Goal: Task Accomplishment & Management: Use online tool/utility

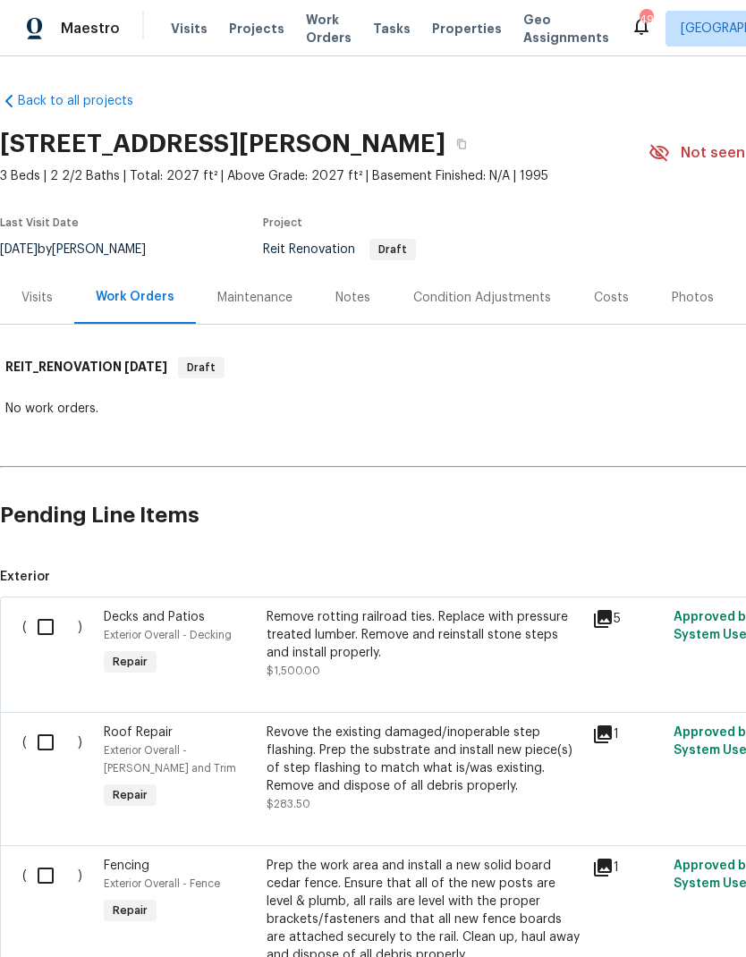
scroll to position [-1, 0]
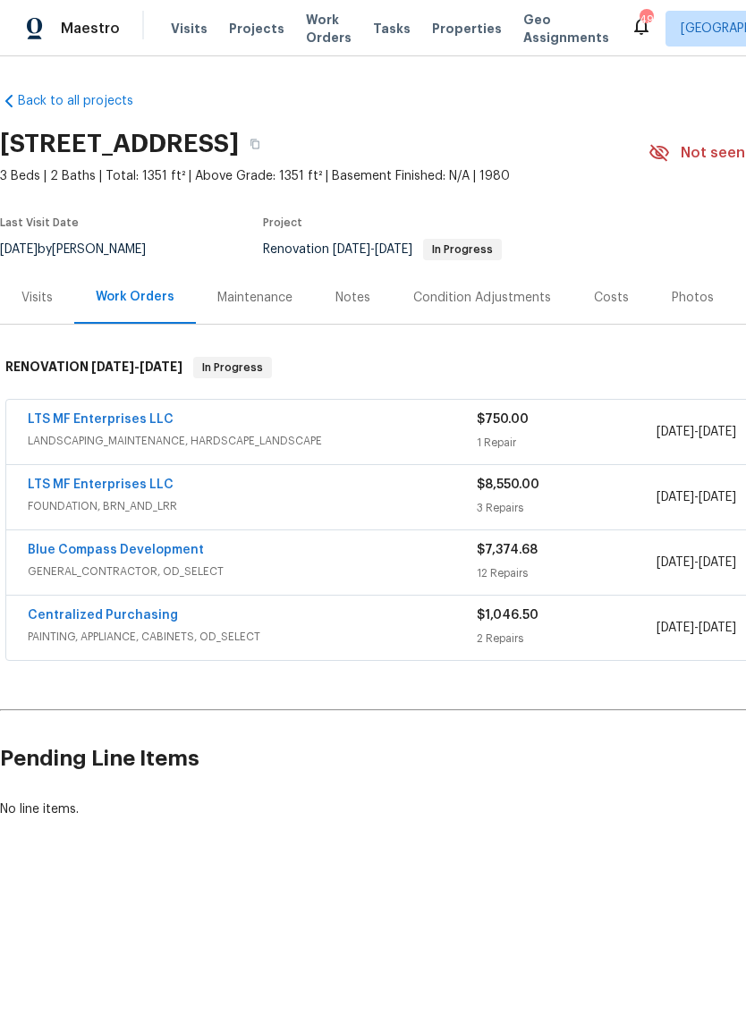
click at [76, 481] on link "LTS MF Enterprises LLC" at bounding box center [101, 484] width 146 height 13
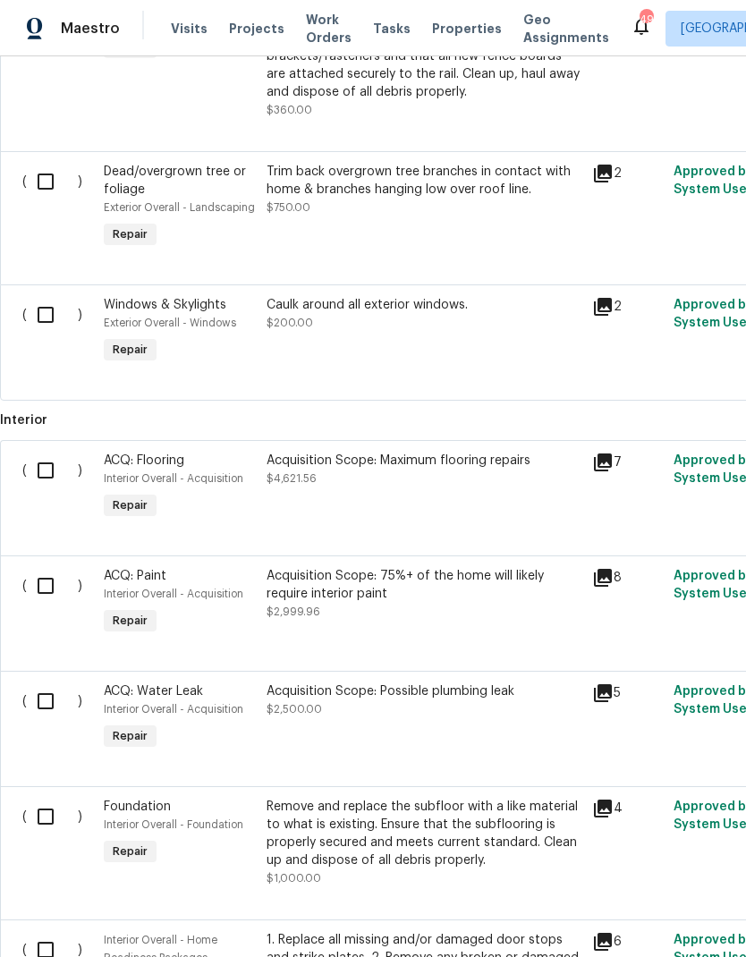
scroll to position [861, 0]
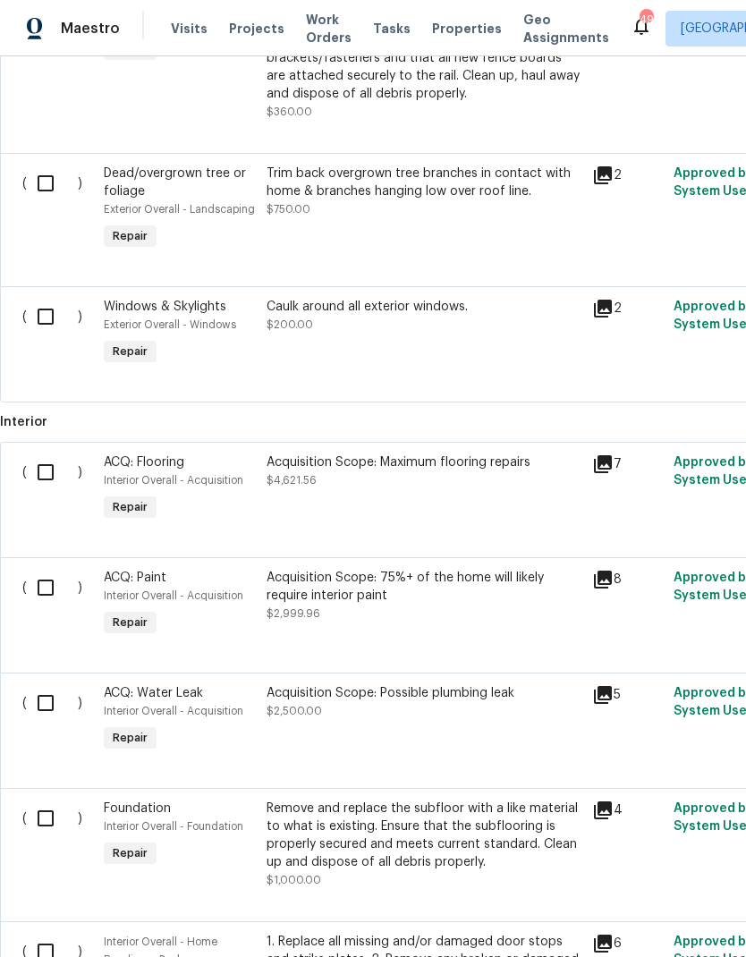
click at [449, 592] on div "Acquisition Scope: 75%+ of the home will likely require interior paint" at bounding box center [424, 587] width 315 height 36
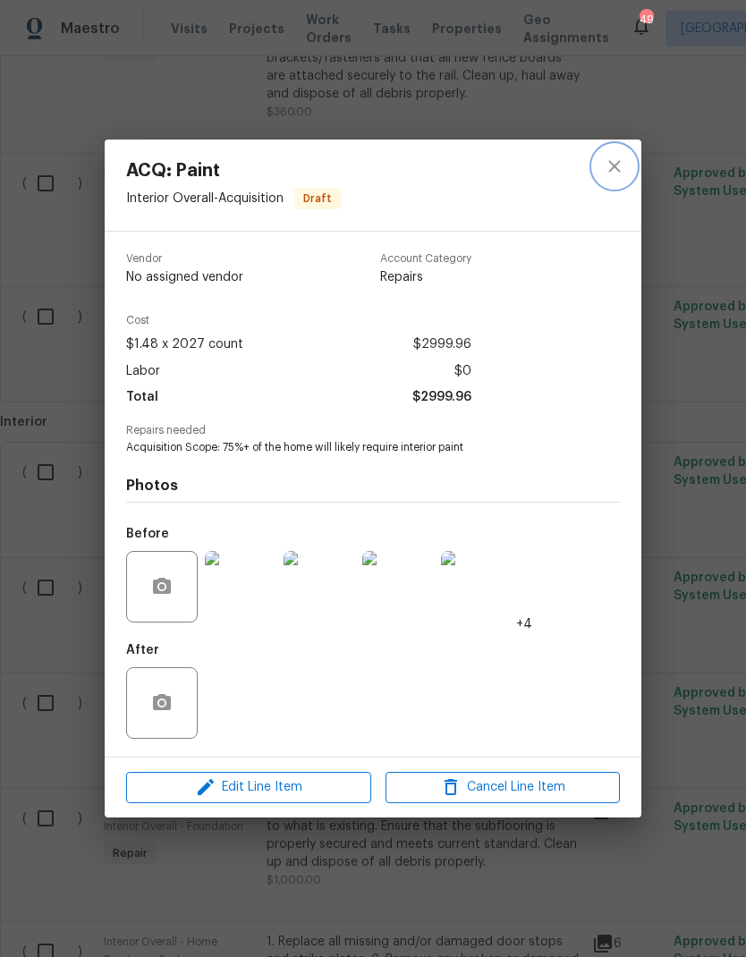
click at [614, 167] on icon "close" at bounding box center [614, 166] width 21 height 21
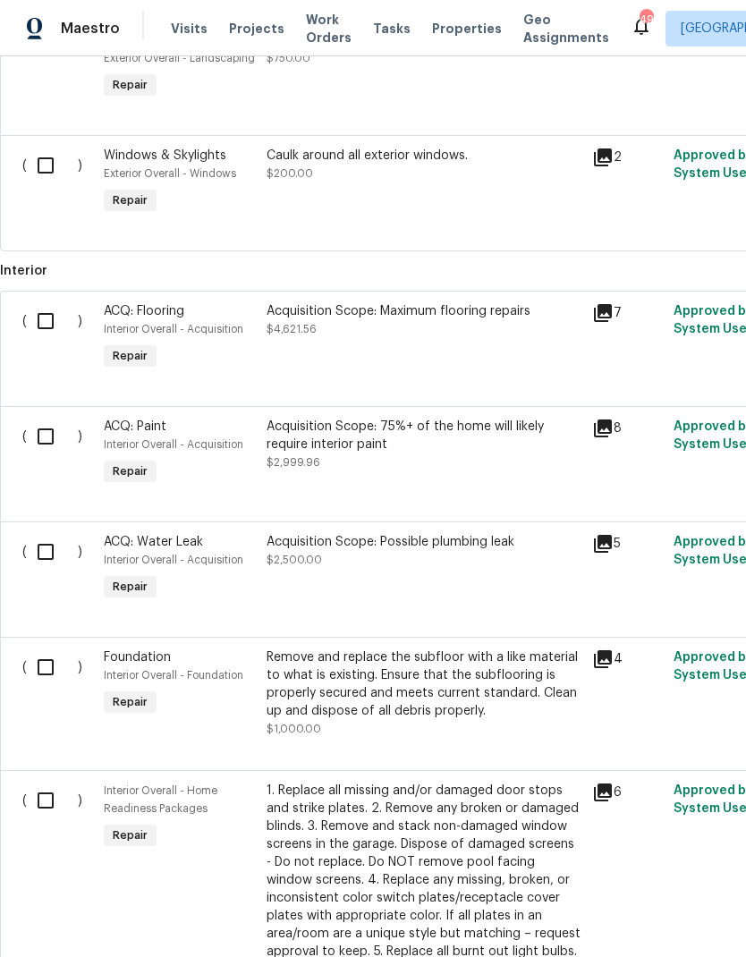
scroll to position [1012, 0]
click at [370, 444] on div "Acquisition Scope: 75%+ of the home will likely require interior paint" at bounding box center [424, 436] width 315 height 36
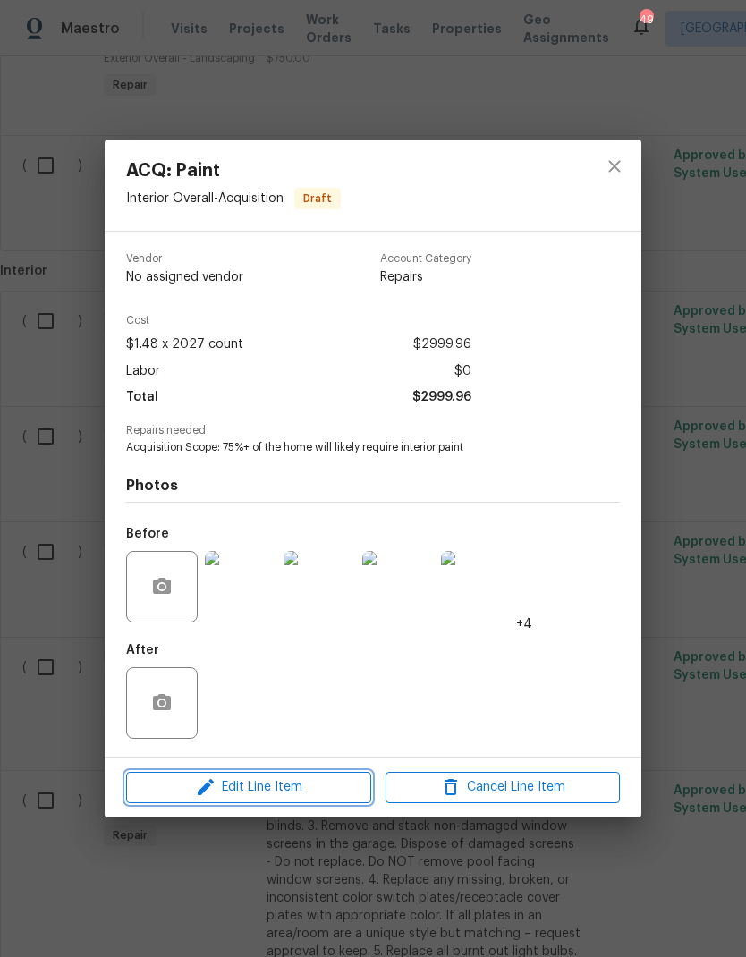
click at [312, 787] on span "Edit Line Item" at bounding box center [248, 787] width 234 height 22
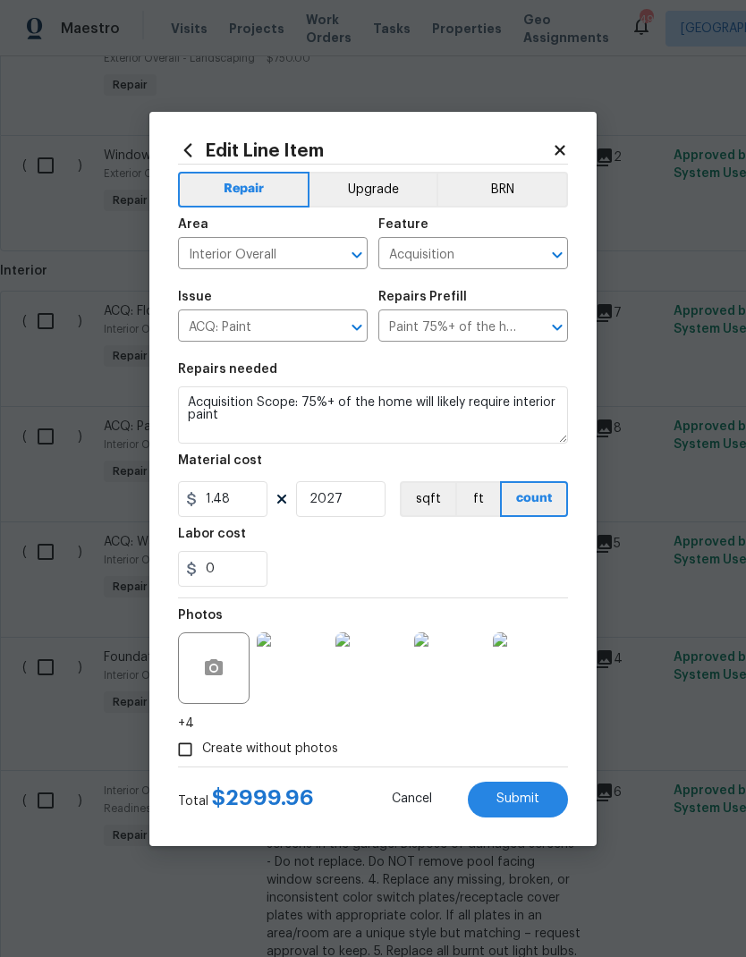
click at [467, 250] on input "Acquisition" at bounding box center [448, 255] width 140 height 28
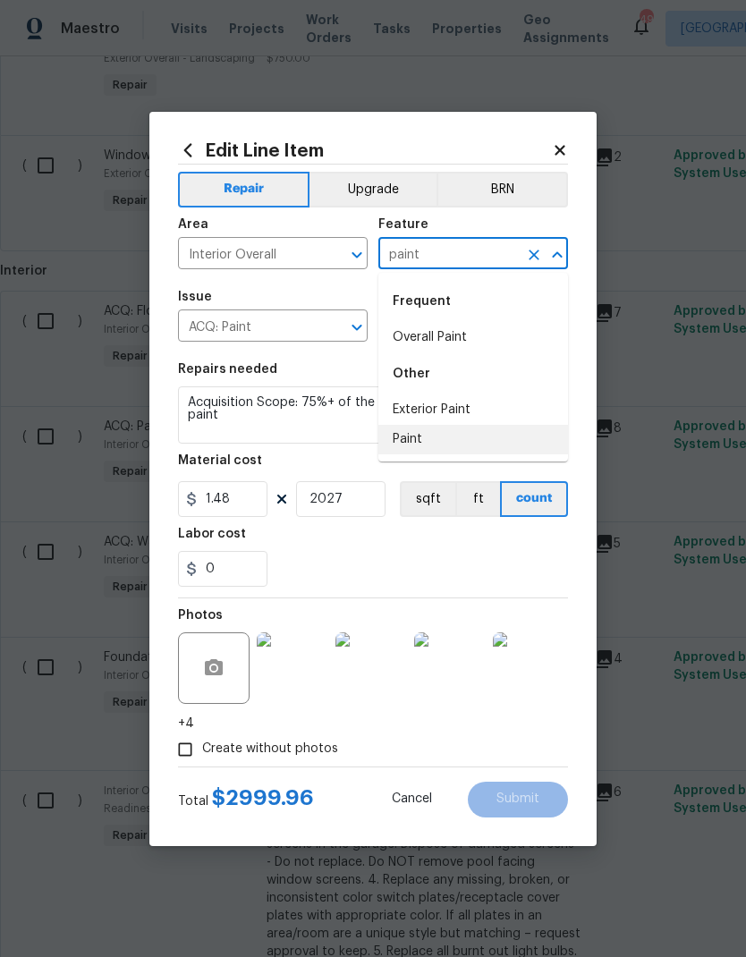
click at [415, 439] on li "Paint" at bounding box center [473, 440] width 190 height 30
type input "Paint"
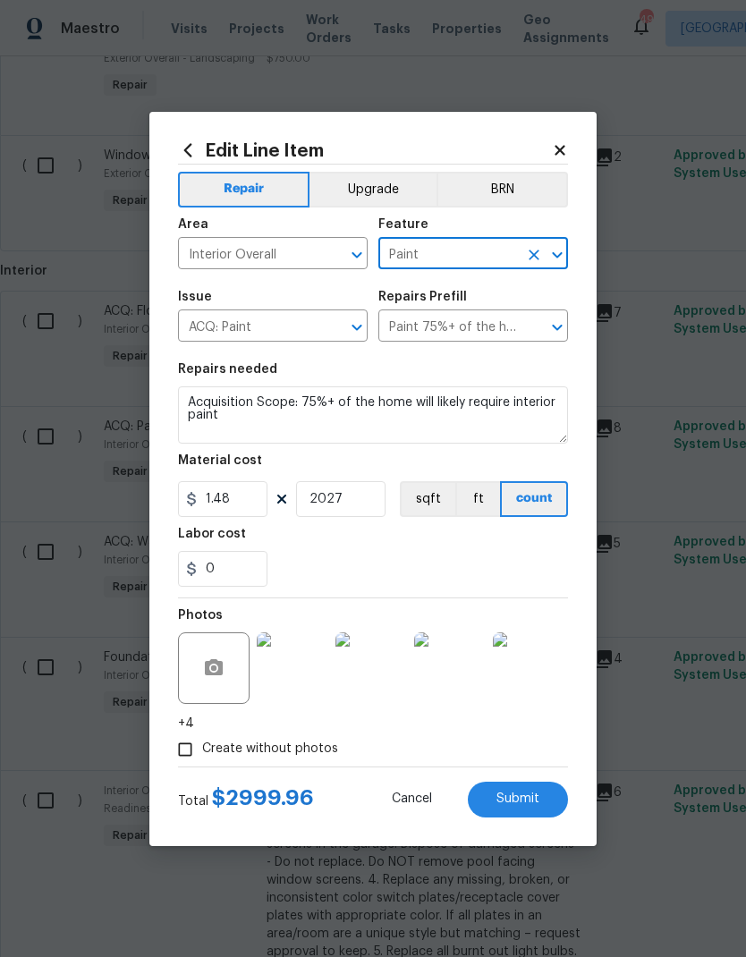
click at [257, 325] on input "ACQ: Paint" at bounding box center [248, 328] width 140 height 28
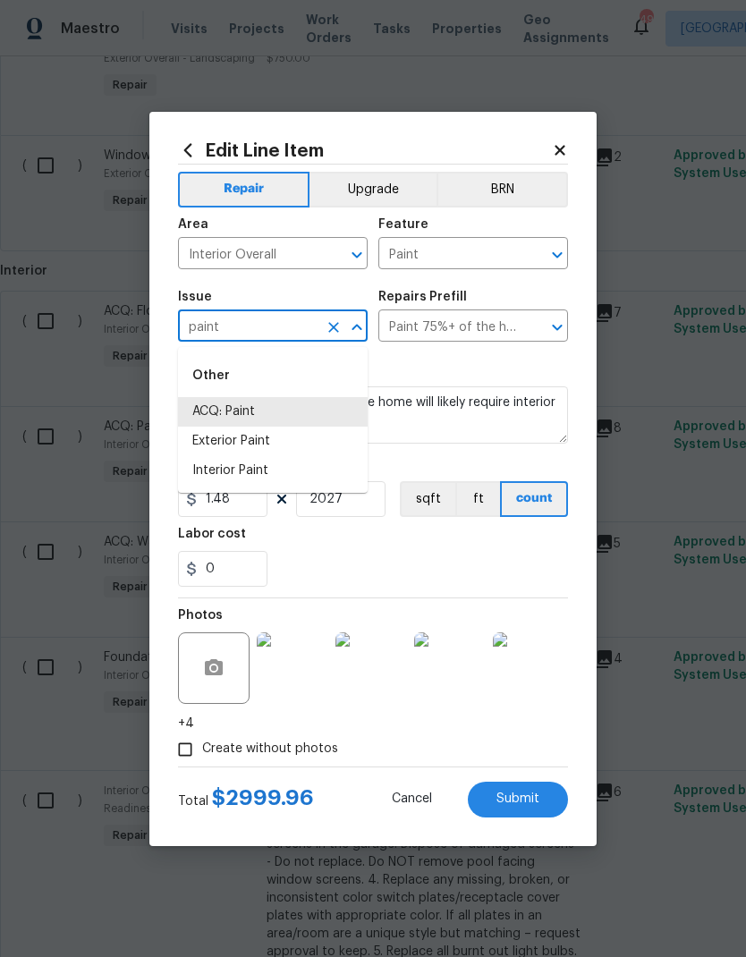
click at [265, 468] on li "Interior Paint" at bounding box center [273, 471] width 190 height 30
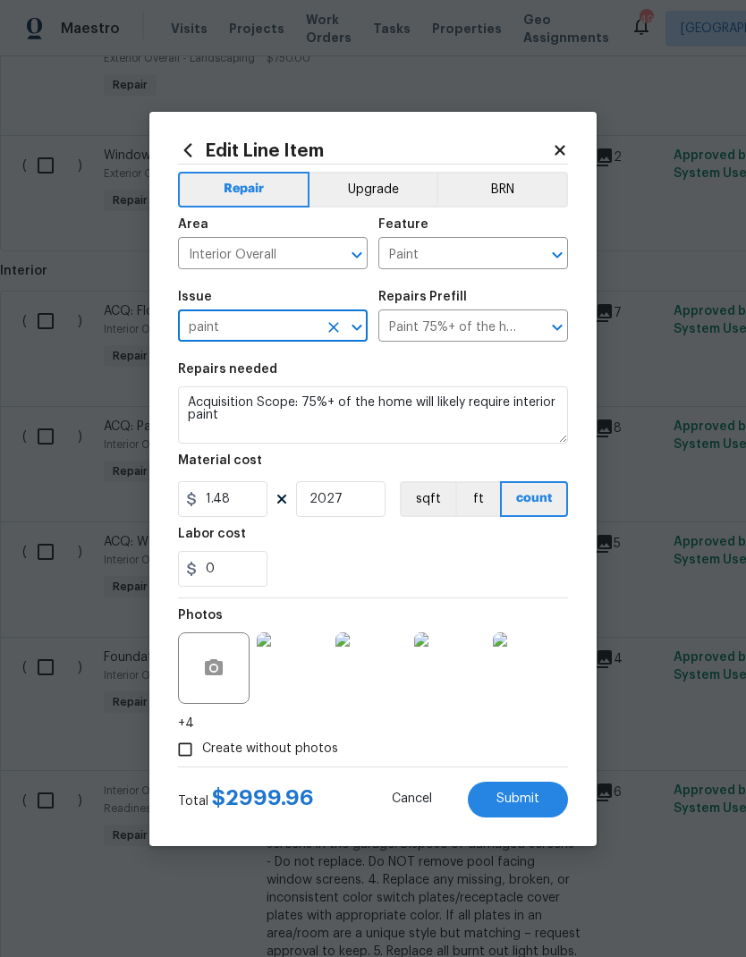
type input "Interior Paint"
click at [475, 326] on input "text" at bounding box center [448, 328] width 140 height 28
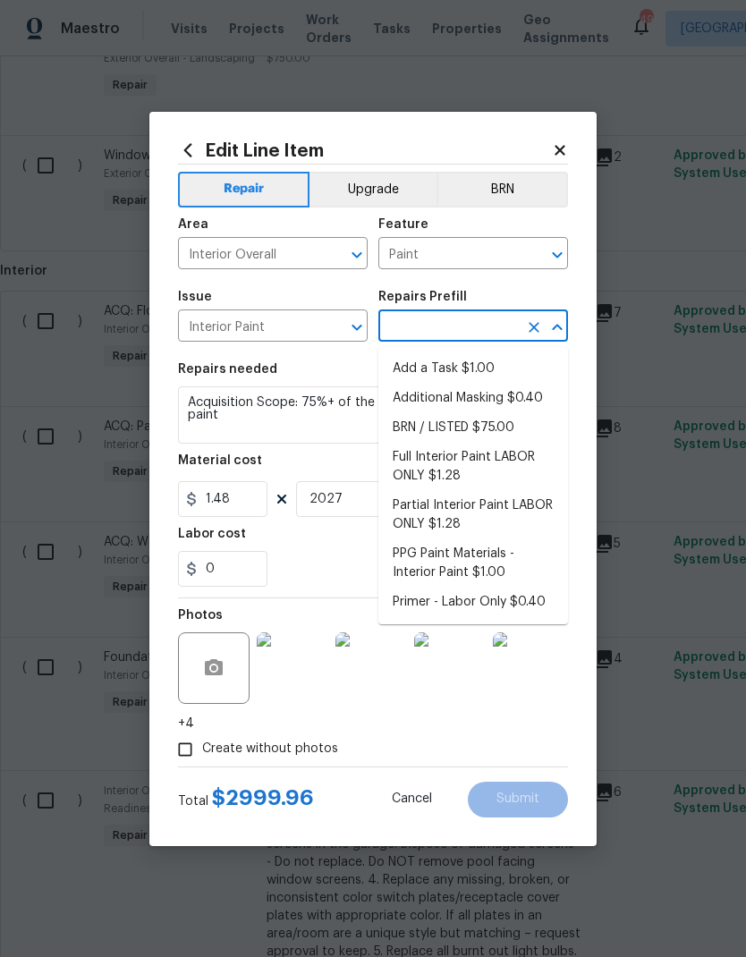
click at [474, 469] on li "Full Interior Paint LABOR ONLY $1.28" at bounding box center [473, 467] width 190 height 48
type input "Full Interior Paint LABOR ONLY $1.28"
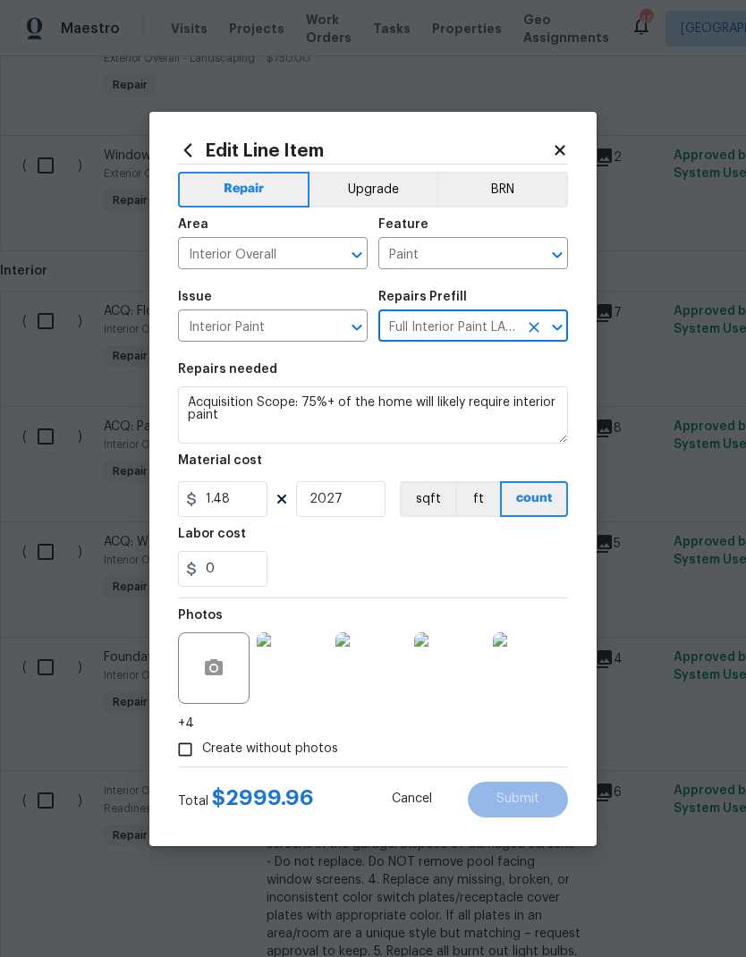
type input "Overall Paint"
type textarea "Full Interior paint - (walls, ceilings, trim, and doors) - PAINT PROVIDED BY OP…"
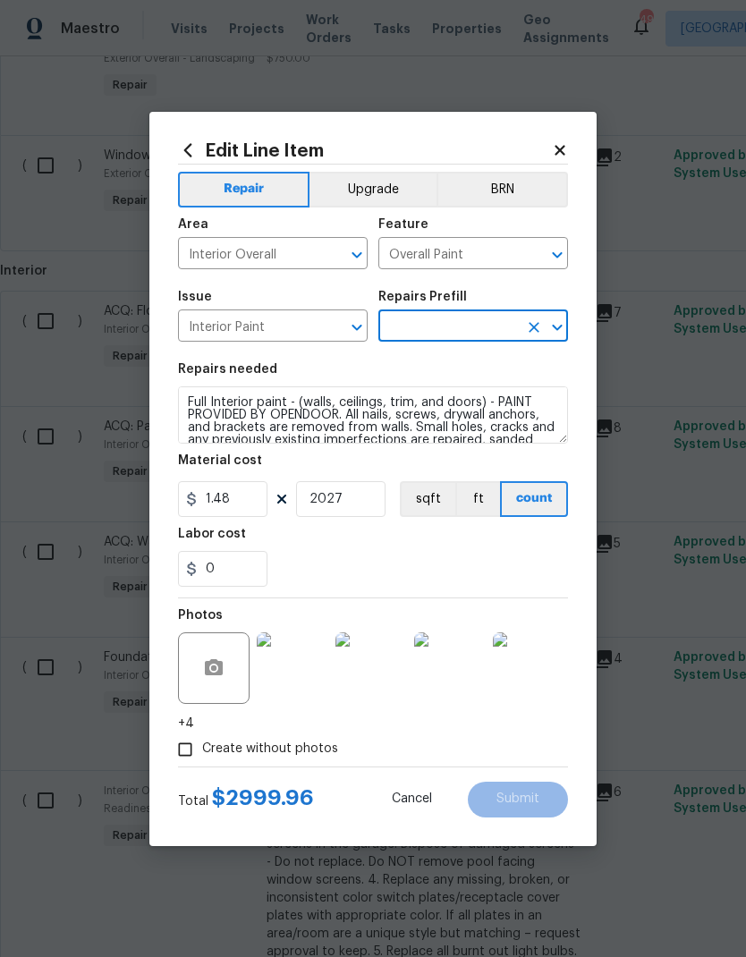
type input "Full Interior Paint LABOR ONLY $1.28"
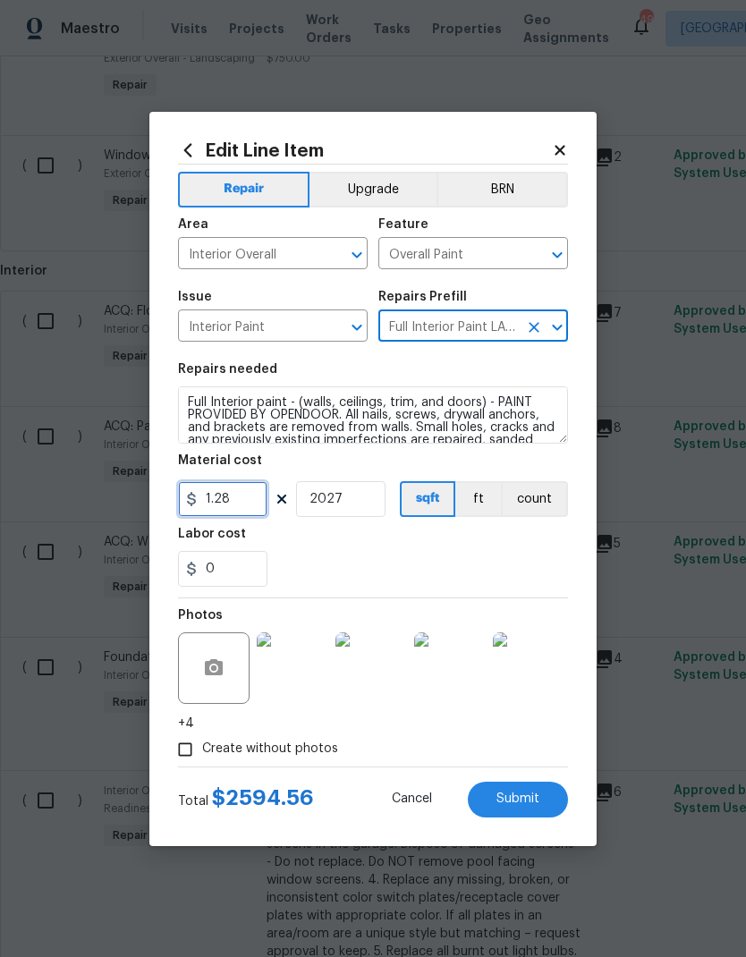
click at [251, 504] on input "1.28" at bounding box center [222, 499] width 89 height 36
type input "1.48"
click at [466, 551] on div "Labor cost" at bounding box center [373, 539] width 390 height 23
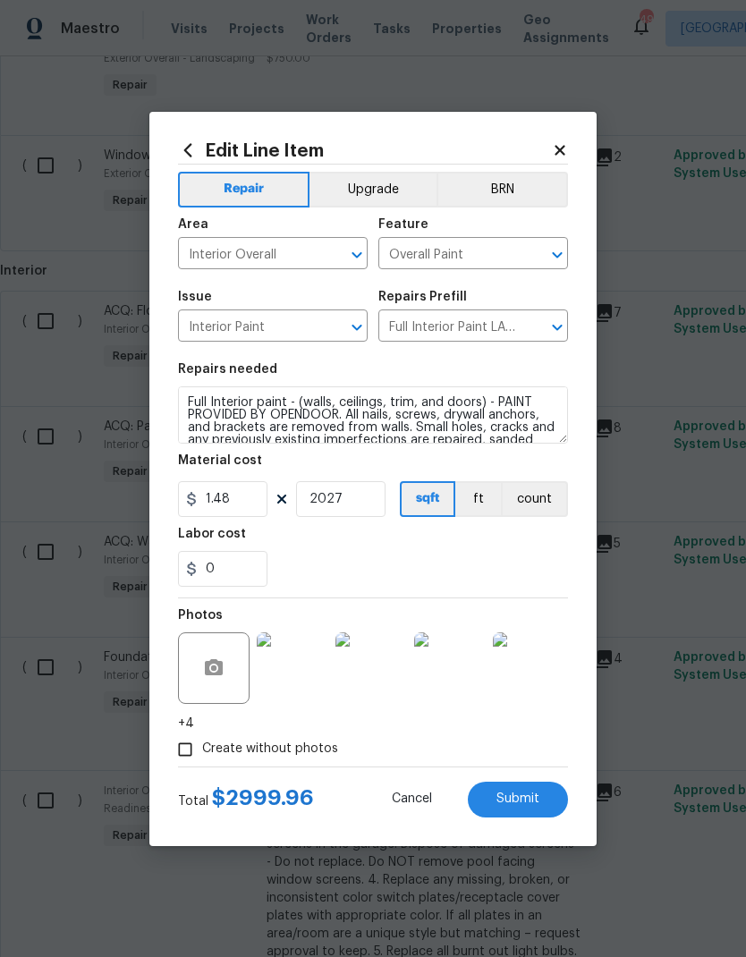
click at [517, 800] on span "Submit" at bounding box center [517, 798] width 43 height 13
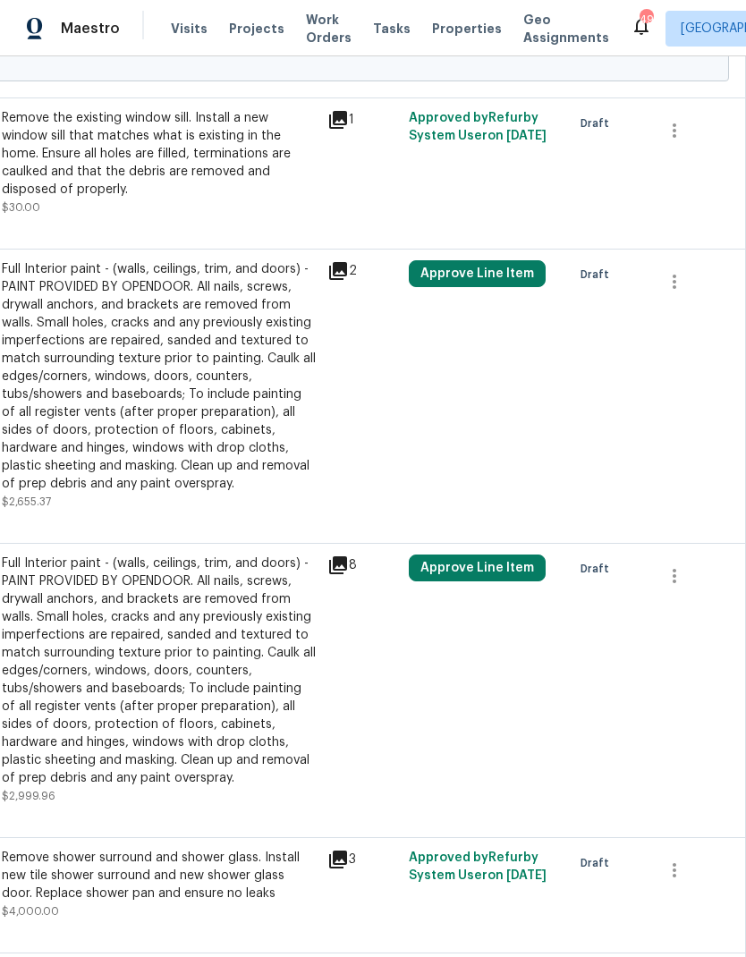
scroll to position [2797, 265]
click at [674, 569] on icon "button" at bounding box center [675, 576] width 4 height 14
click at [488, 778] on div at bounding box center [373, 478] width 746 height 957
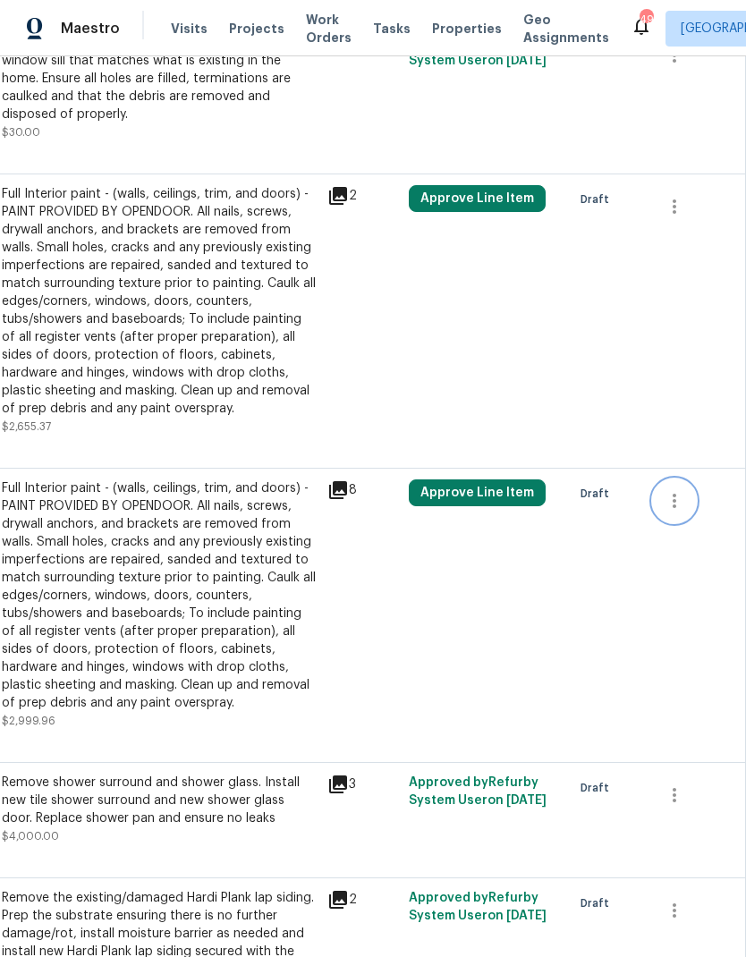
scroll to position [2872, 265]
click at [681, 200] on icon "button" at bounding box center [674, 206] width 21 height 21
click at [689, 198] on li "Cancel" at bounding box center [687, 199] width 69 height 30
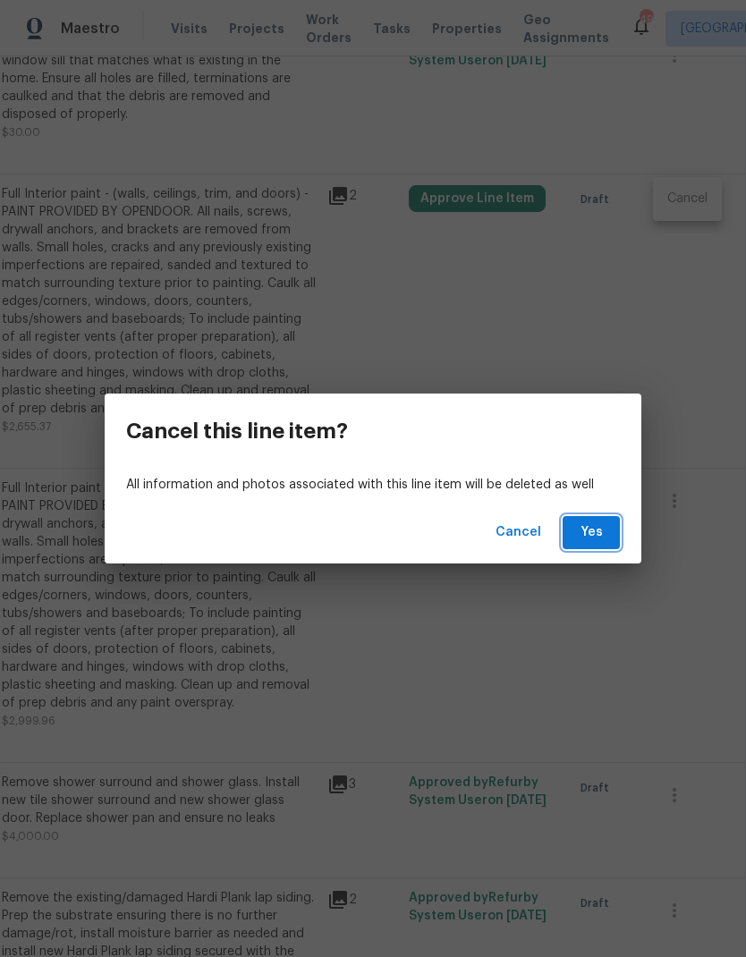
click at [597, 533] on span "Yes" at bounding box center [591, 532] width 29 height 22
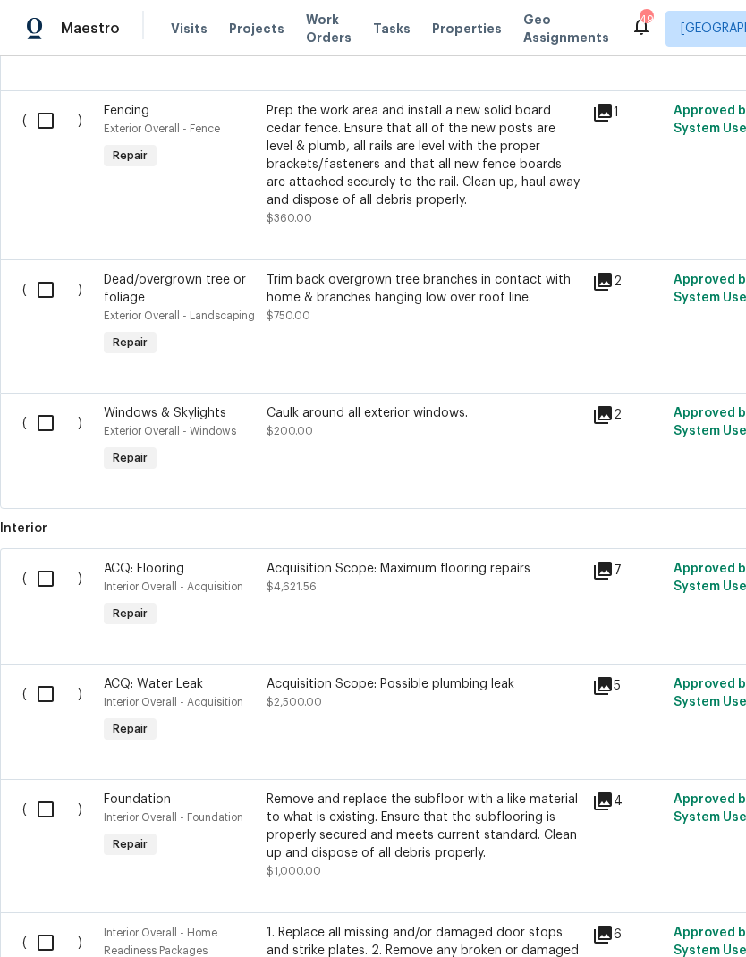
scroll to position [755, 0]
click at [485, 578] on div "Acquisition Scope: Maximum flooring repairs" at bounding box center [424, 569] width 315 height 18
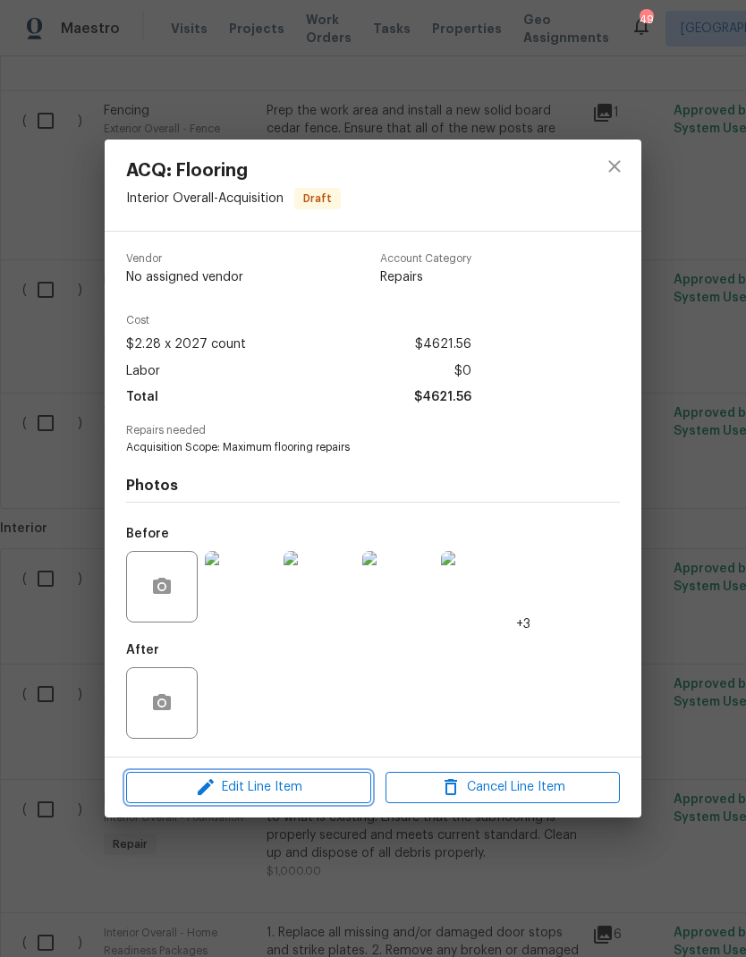
click at [317, 789] on span "Edit Line Item" at bounding box center [248, 787] width 234 height 22
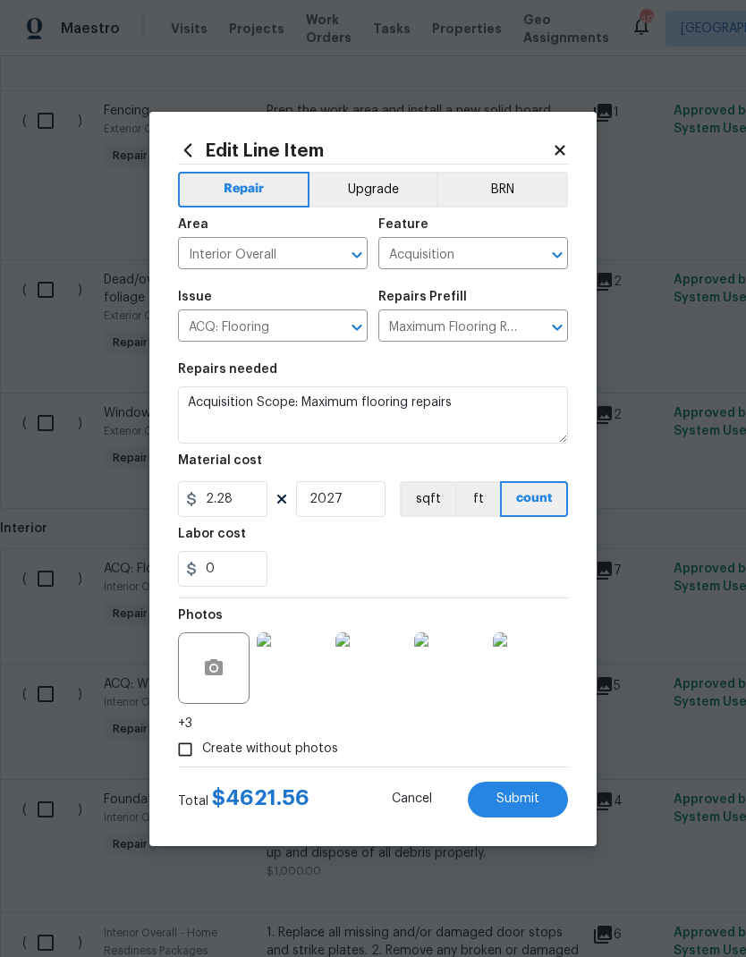
click at [446, 253] on input "Acquisition" at bounding box center [448, 255] width 140 height 28
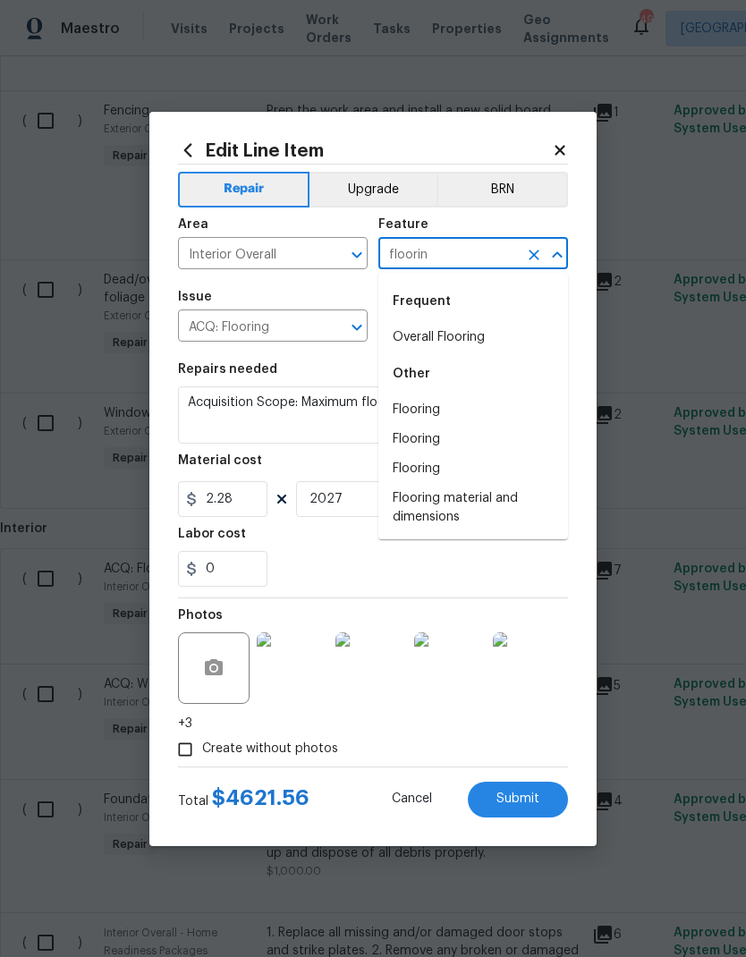
click at [452, 335] on li "Overall Flooring" at bounding box center [473, 338] width 190 height 30
type input "Overall Flooring"
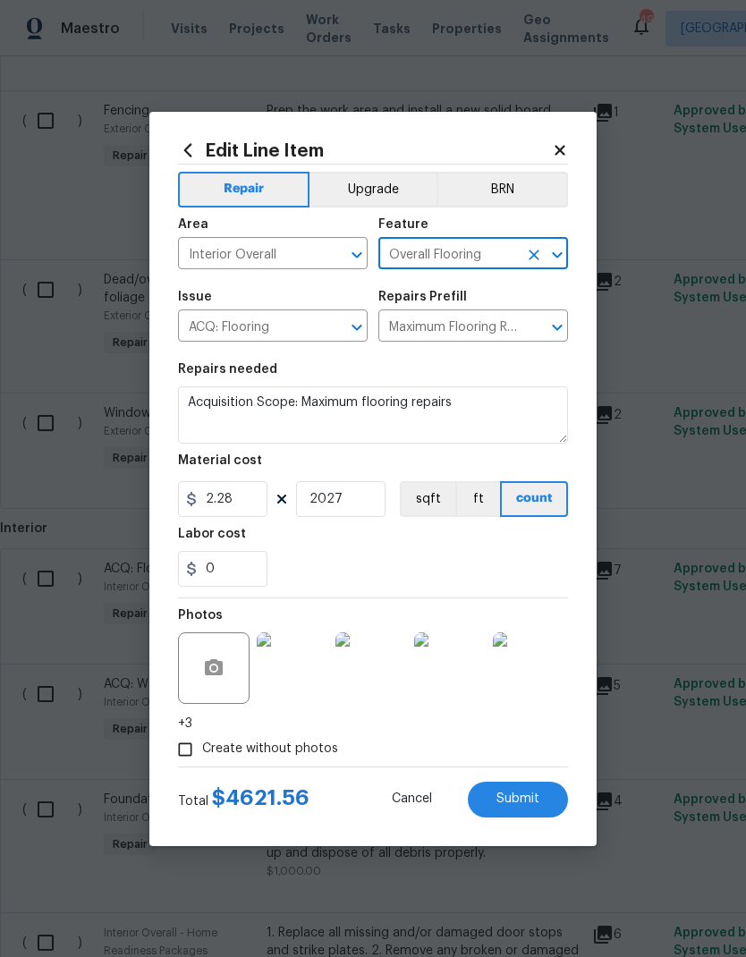
click at [295, 331] on input "ACQ: Flooring" at bounding box center [248, 328] width 140 height 28
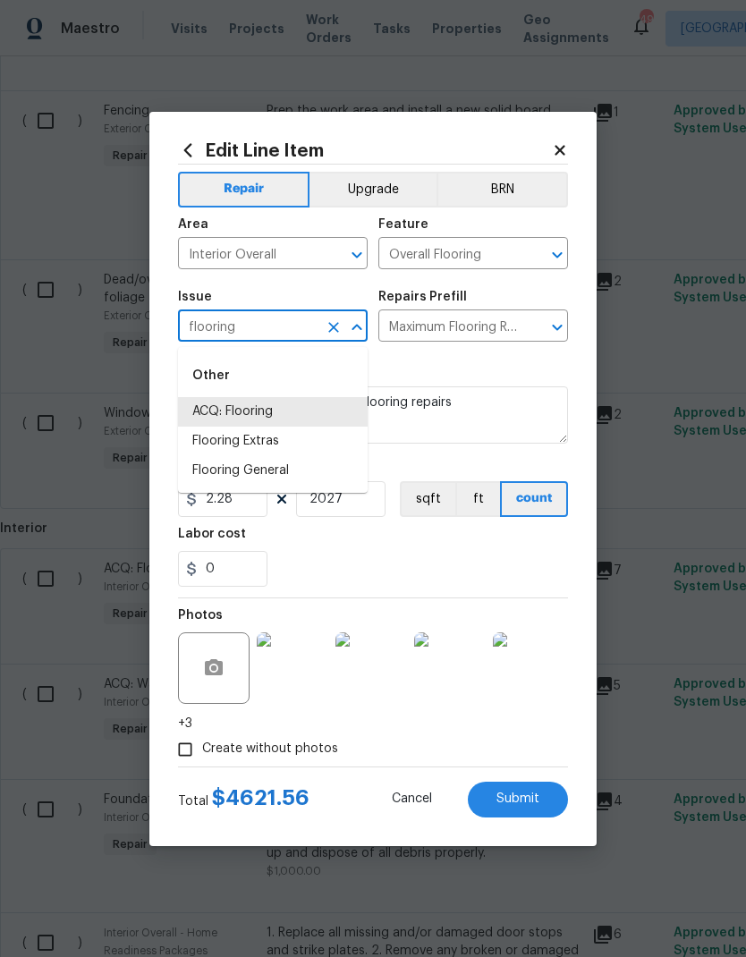
click at [276, 476] on li "Flooring General" at bounding box center [273, 471] width 190 height 30
type input "Flooring General"
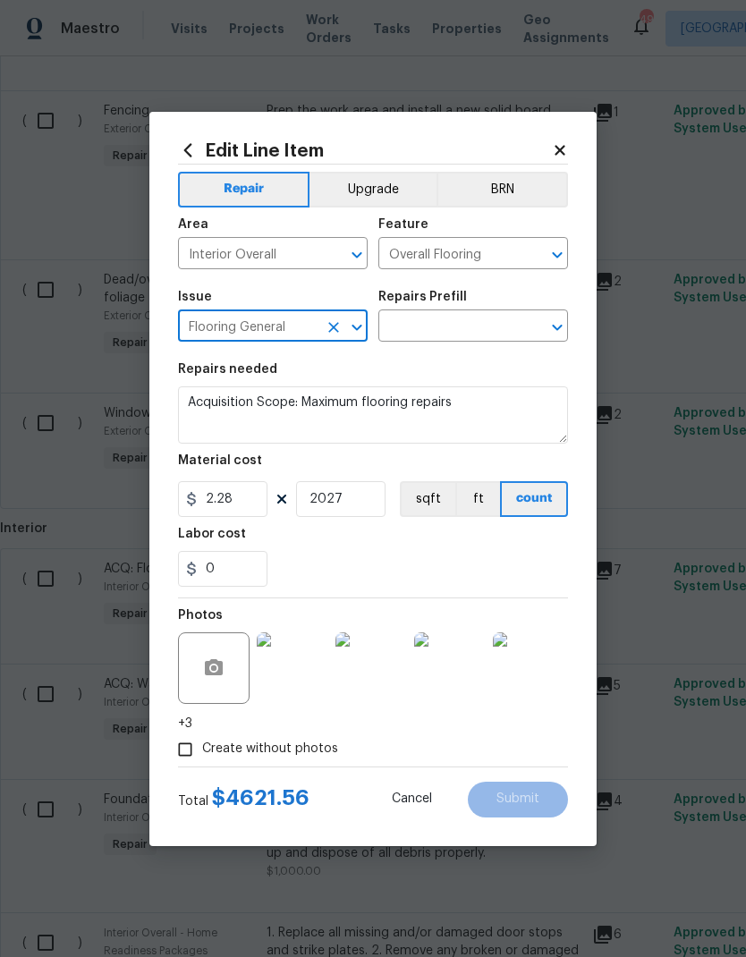
click at [462, 323] on input "text" at bounding box center [448, 328] width 140 height 28
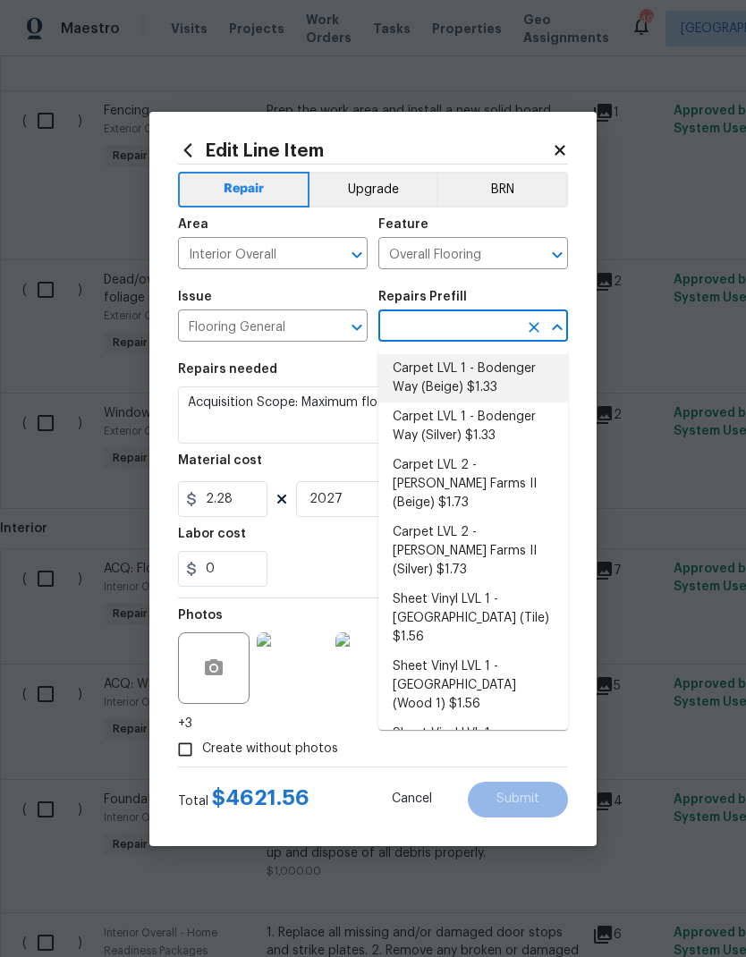
click at [495, 381] on li "Carpet LVL 1 - Bodenger Way (Beige) $1.33" at bounding box center [473, 378] width 190 height 48
type input "Carpet LVL 1 - Bodenger Way (Beige) $1.33"
type textarea "Install new carpet. (Bodenger Way 749 Bird Bath, Beige) at all previously carpe…"
type input "Carpet LVL 1 - Bodenger Way (Beige) $1.33"
type input "1.33"
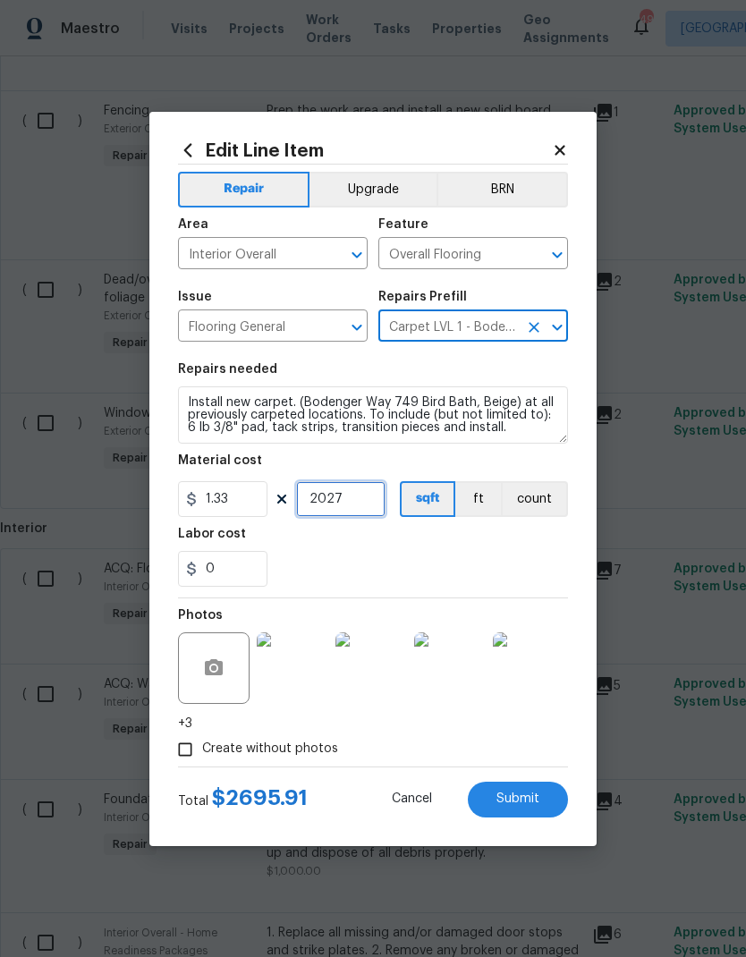
click at [368, 507] on input "2027" at bounding box center [340, 499] width 89 height 36
type input "1000"
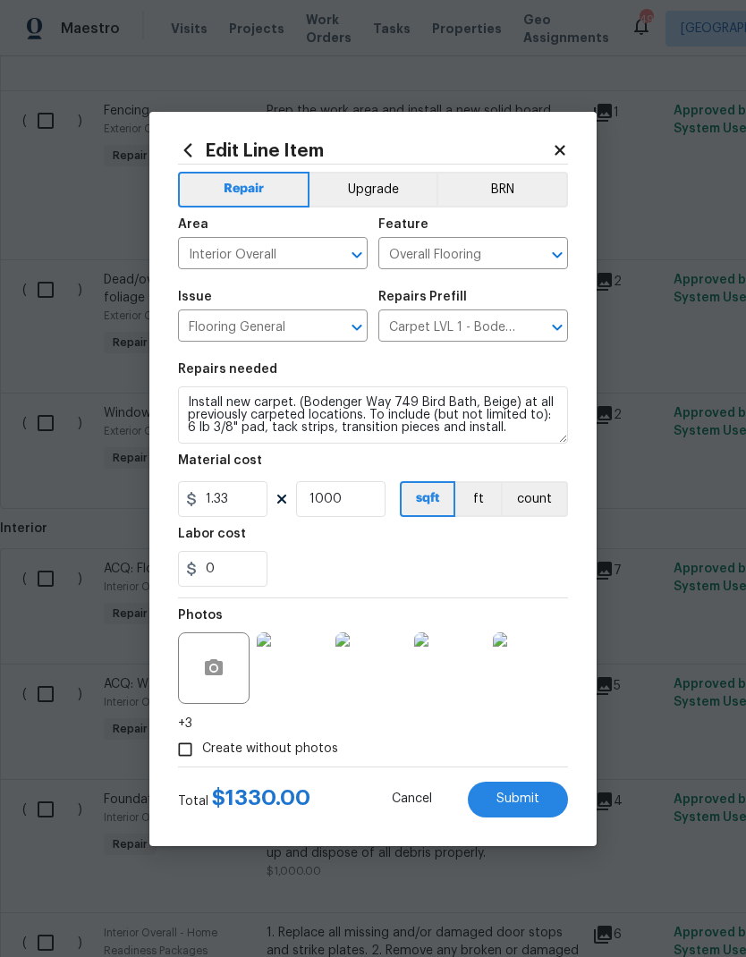
click at [491, 547] on div "Labor cost" at bounding box center [373, 539] width 390 height 23
click at [514, 800] on span "Submit" at bounding box center [517, 798] width 43 height 13
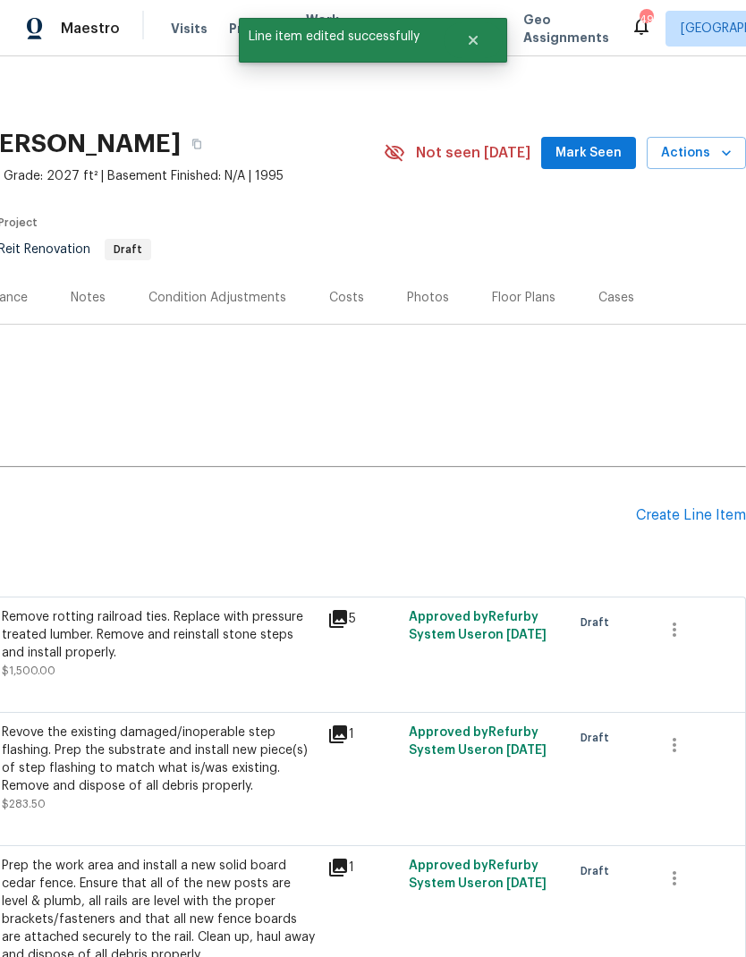
scroll to position [0, 265]
click at [678, 514] on div "Create Line Item" at bounding box center [691, 515] width 110 height 17
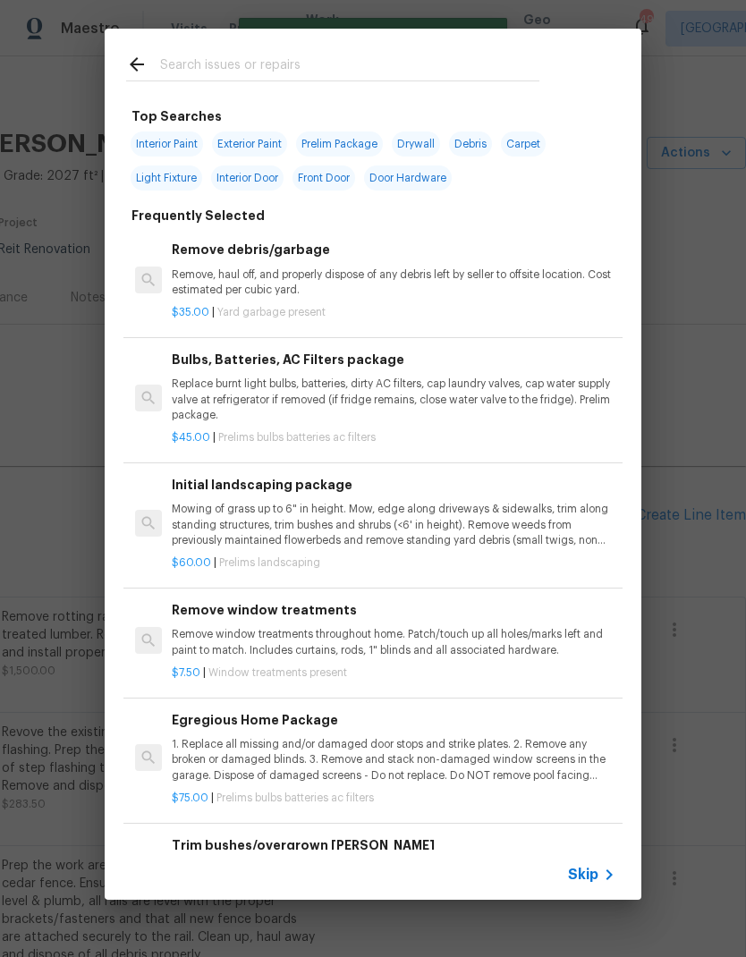
click at [261, 70] on input "text" at bounding box center [349, 67] width 379 height 27
type input "Flooring"
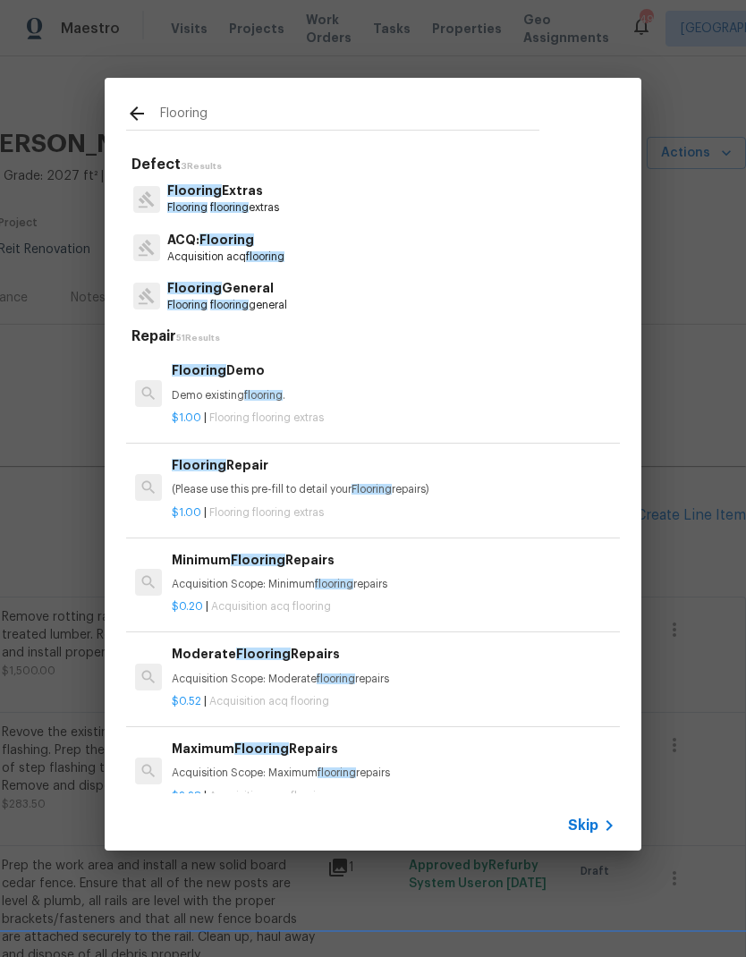
click at [246, 292] on p "Flooring General" at bounding box center [227, 288] width 120 height 19
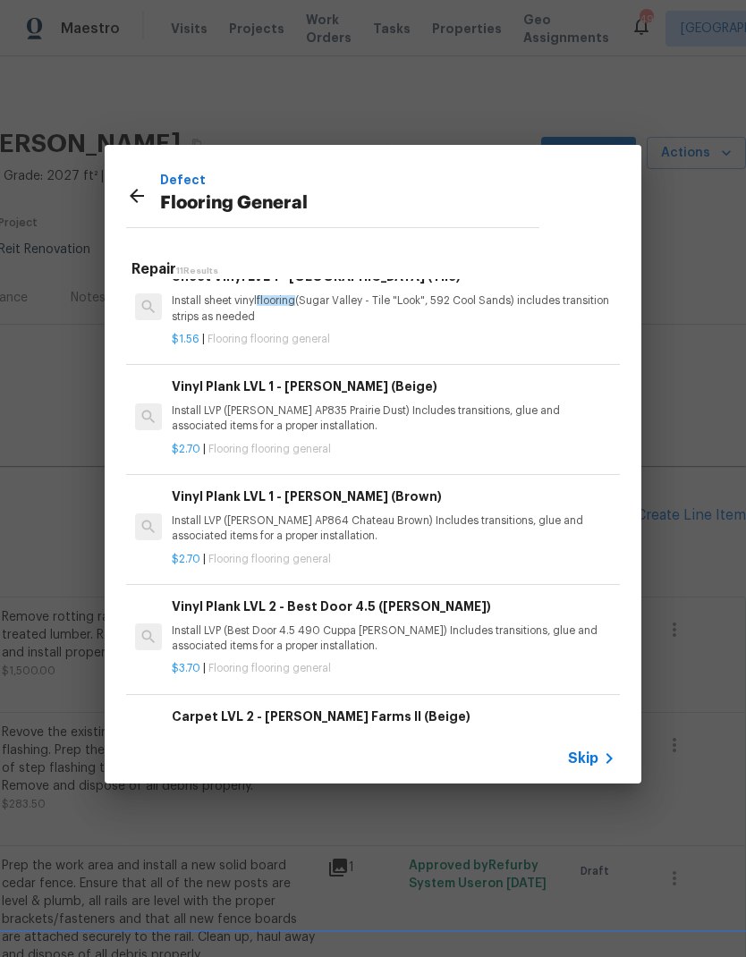
scroll to position [243, 0]
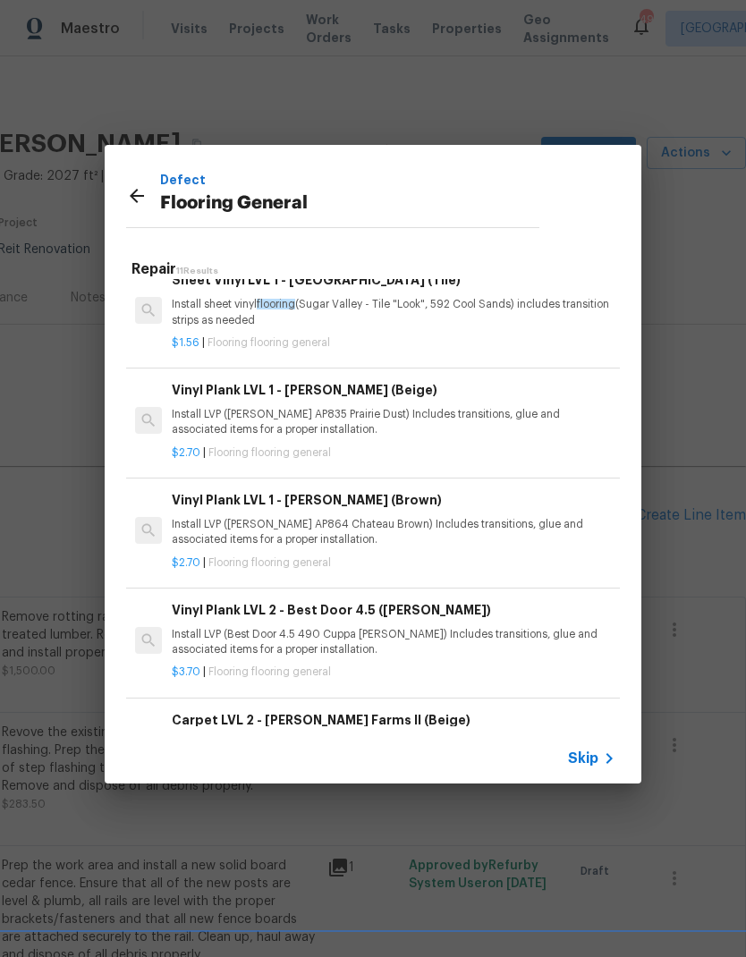
click at [512, 413] on p "Install LVP (Knighton AP835 Prairie Dust) Includes transitions, glue and associ…" at bounding box center [394, 422] width 444 height 30
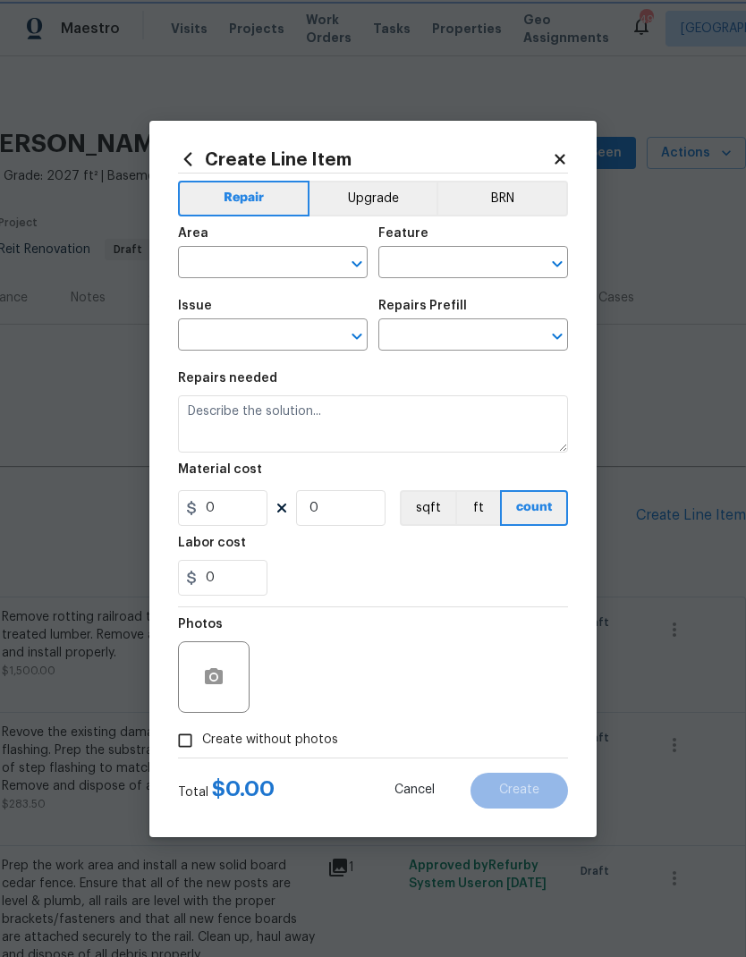
type input "Overall Flooring"
type input "Flooring General"
type input "Vinyl Plank LVL 1 - Knighton (Beige) $2.70"
type textarea "Install LVP (Knighton AP835 Prairie Dust) Includes transitions, glue and associ…"
type input "2.7"
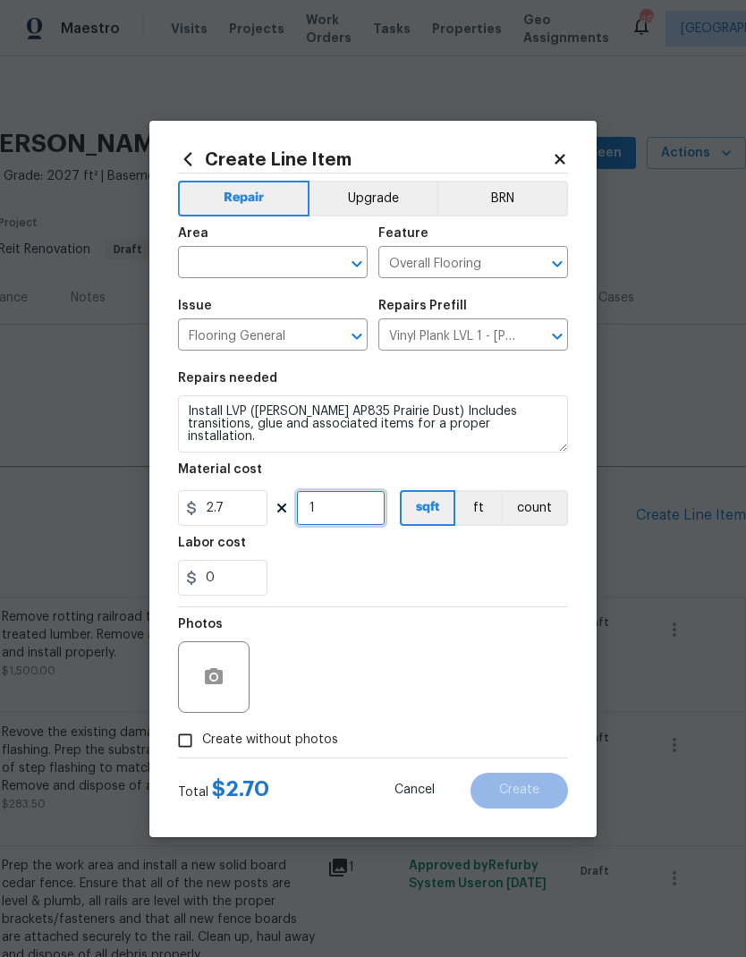
click at [350, 509] on input "1" at bounding box center [340, 508] width 89 height 36
type input "1200"
click at [495, 553] on div "Labor cost" at bounding box center [373, 548] width 390 height 23
click at [191, 742] on input "Create without photos" at bounding box center [185, 741] width 34 height 34
click at [180, 742] on input "Create without photos" at bounding box center [185, 741] width 34 height 34
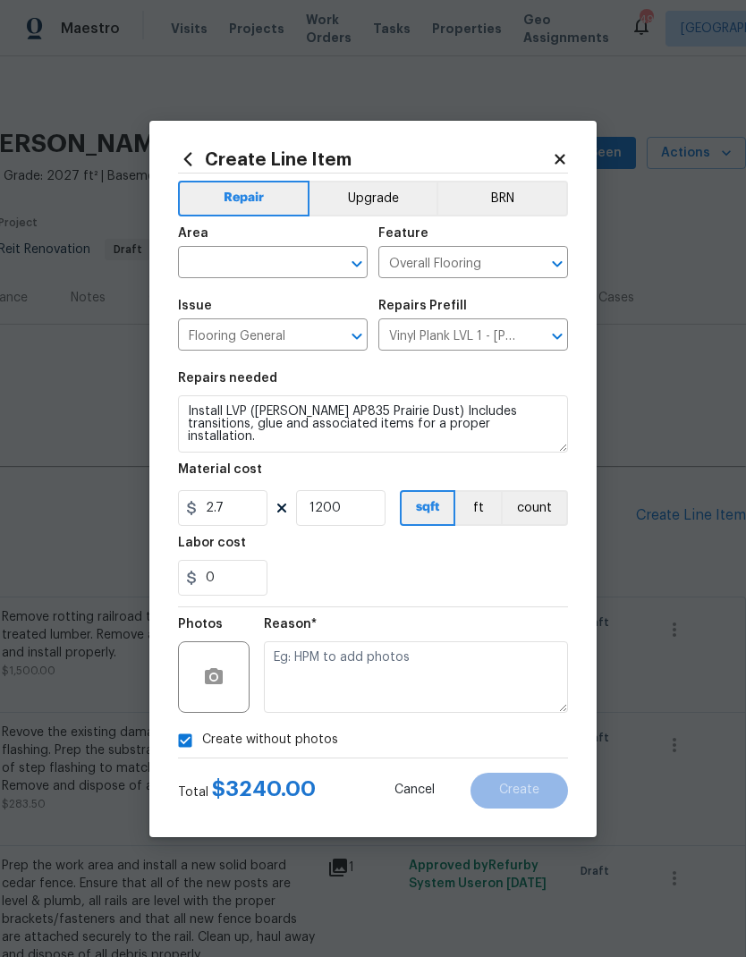
checkbox input "false"
click at [222, 663] on button "button" at bounding box center [213, 677] width 43 height 43
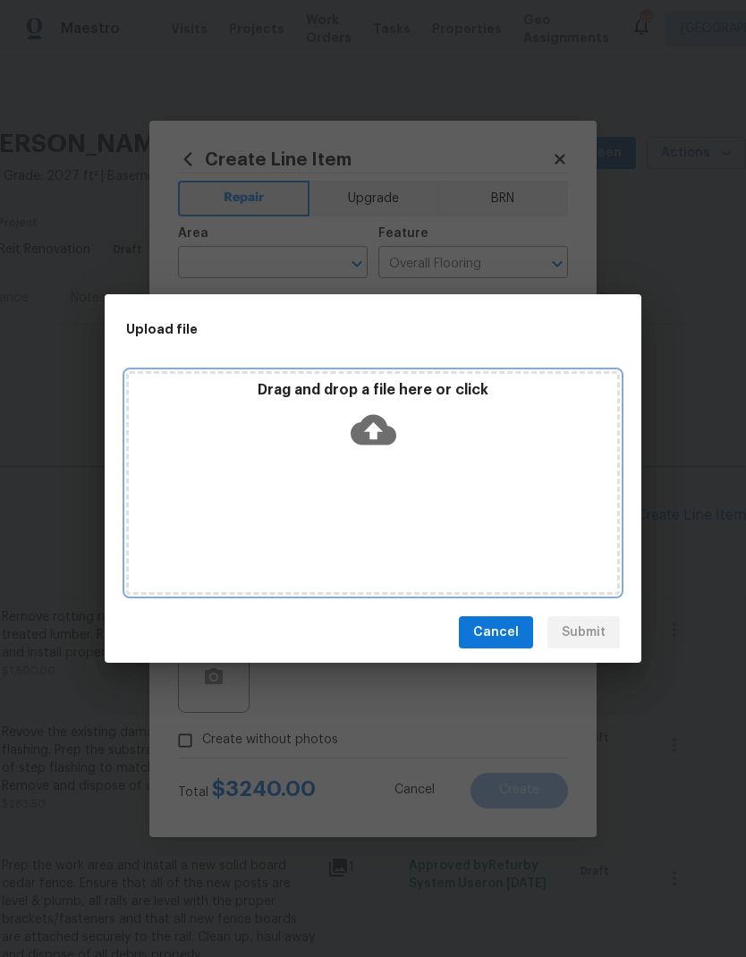
click at [375, 418] on icon at bounding box center [374, 430] width 46 height 30
